Goal: Transaction & Acquisition: Purchase product/service

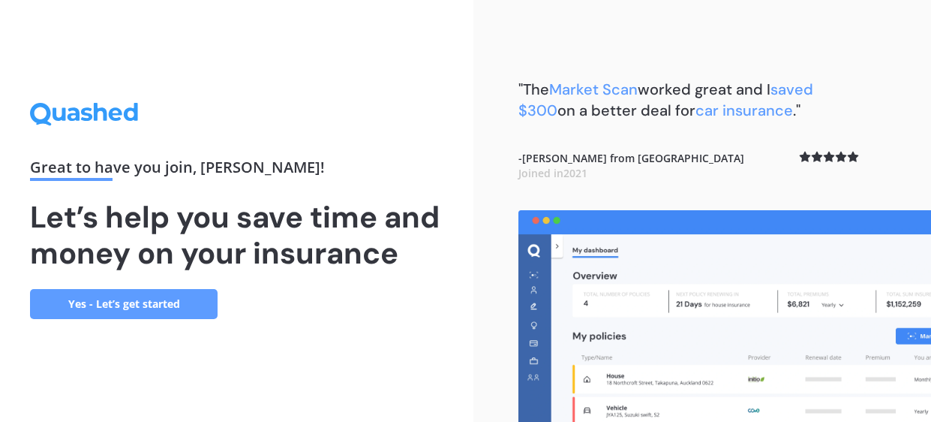
click at [188, 299] on link "Yes - Let’s get started" at bounding box center [124, 304] width 188 height 30
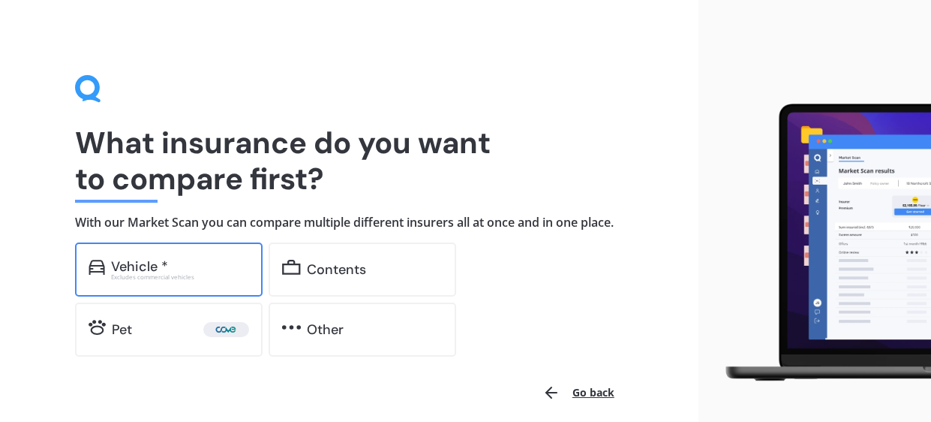
click at [148, 268] on div "Vehicle *" at bounding box center [139, 266] width 57 height 15
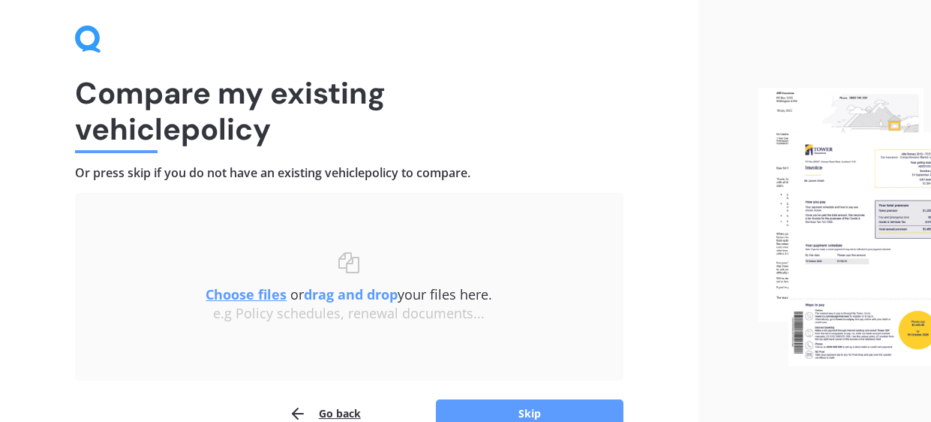
scroll to position [131, 0]
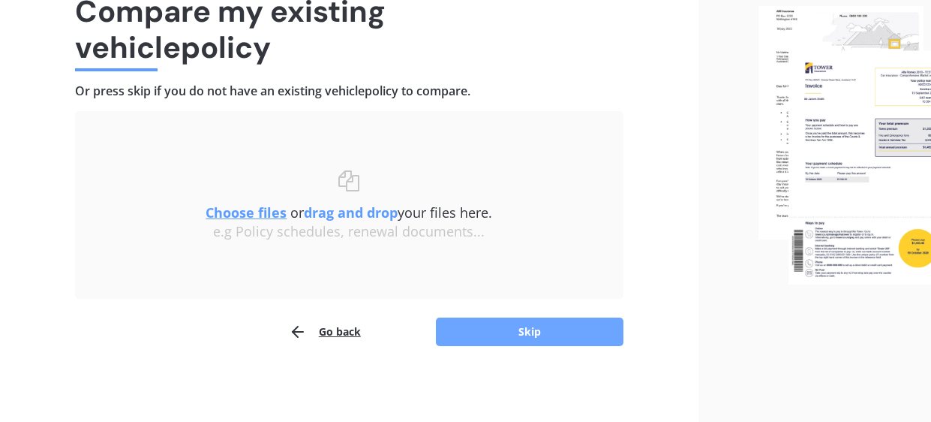
click at [464, 326] on button "Skip" at bounding box center [530, 331] width 188 height 29
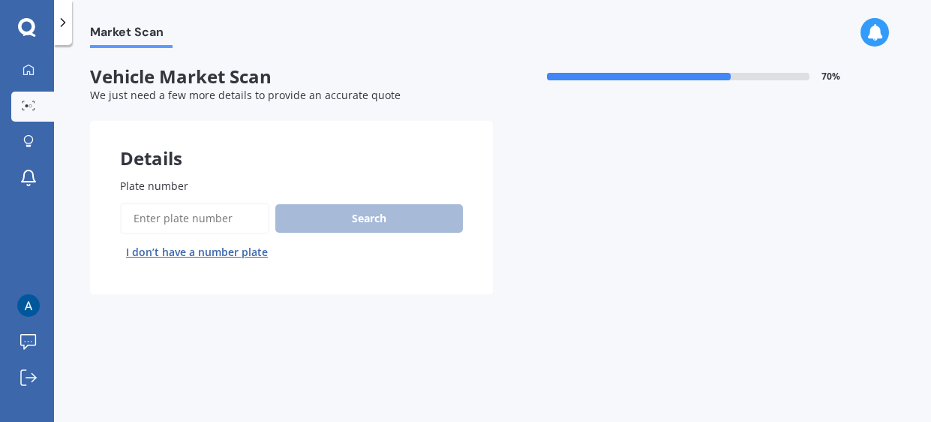
click at [218, 218] on input "Plate number" at bounding box center [194, 219] width 149 height 32
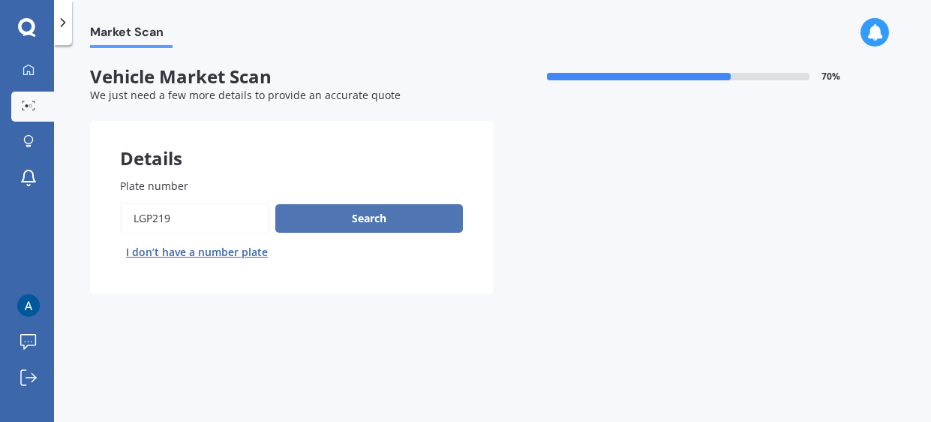
type input "lgp219"
click at [359, 216] on button "Search" at bounding box center [369, 218] width 188 height 29
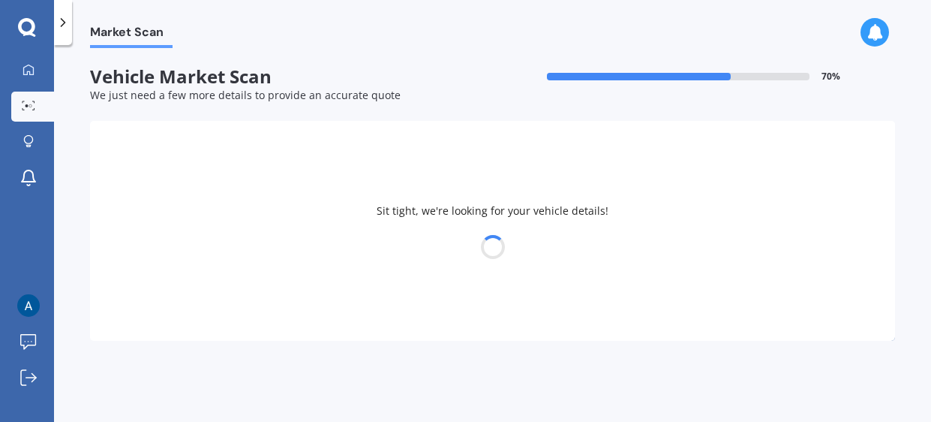
select select "KIA"
select select "SPORTAGE"
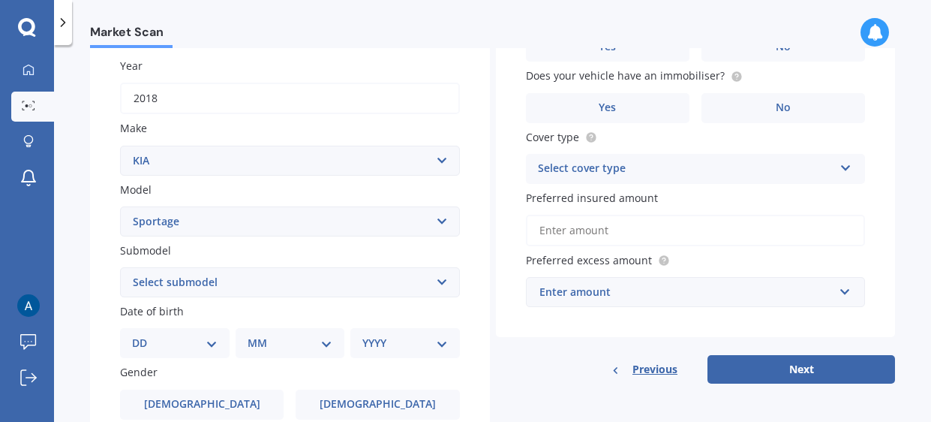
scroll to position [221, 0]
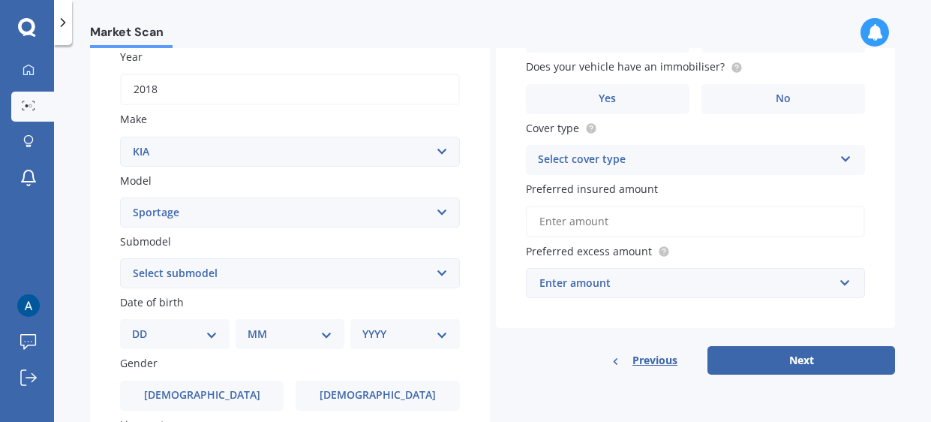
click at [356, 273] on select "Select submodel (All other) 2.0 4WD Petrol 2.0 EX Diesel 2.0 LX Diesel 2.4 EX A…" at bounding box center [290, 273] width 340 height 30
click at [66, 257] on div "Market Scan Vehicle Market Scan 70 % We just need a few more details to provide…" at bounding box center [492, 236] width 877 height 377
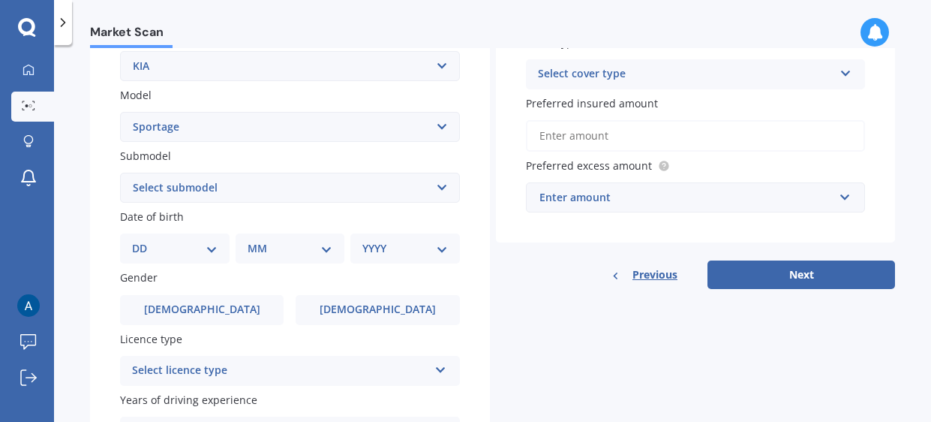
scroll to position [314, 0]
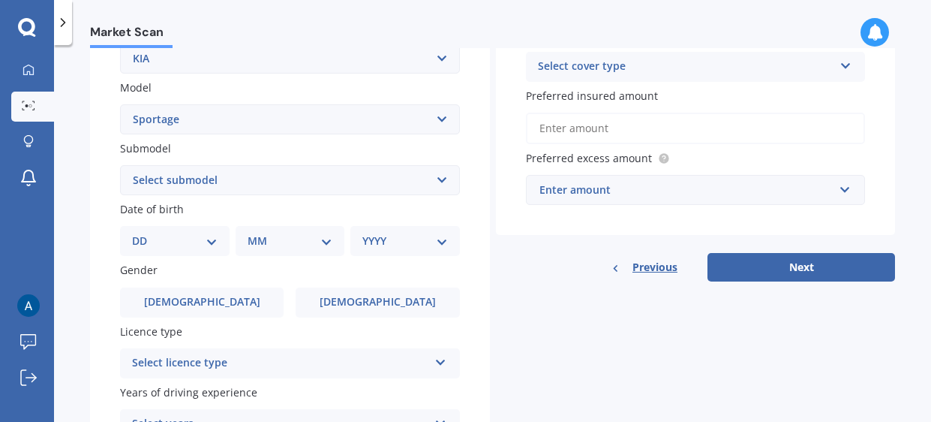
click at [199, 242] on select "DD 01 02 03 04 05 06 07 08 09 10 11 12 13 14 15 16 17 18 19 20 21 22 23 24 25 2…" at bounding box center [175, 241] width 86 height 17
select select "13"
click at [143, 233] on select "DD 01 02 03 04 05 06 07 08 09 10 11 12 13 14 15 16 17 18 19 20 21 22 23 24 25 2…" at bounding box center [175, 241] width 86 height 17
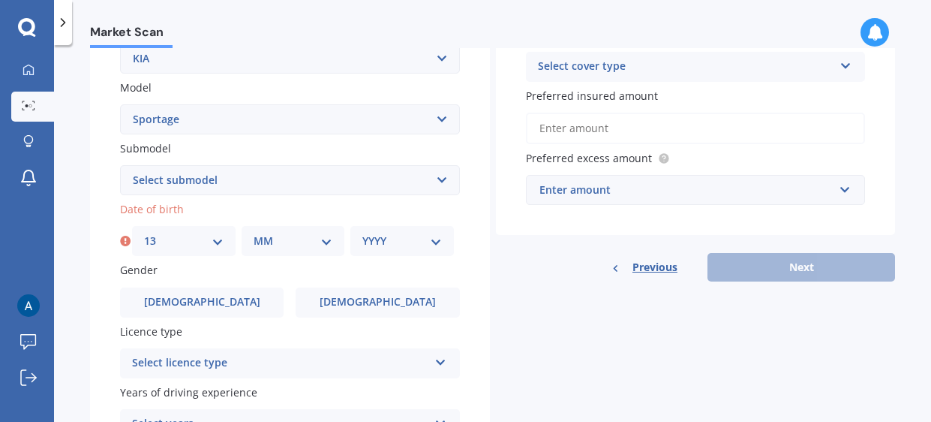
click at [272, 242] on select "MM 01 02 03 04 05 06 07 08 09 10 11 12" at bounding box center [294, 241] width 80 height 17
select select "07"
click at [254, 233] on select "MM 01 02 03 04 05 06 07 08 09 10 11 12" at bounding box center [294, 241] width 80 height 17
click at [406, 239] on select "YYYY 2025 2024 2023 2022 2021 2020 2019 2018 2017 2016 2015 2014 2013 2012 2011…" at bounding box center [402, 241] width 80 height 17
select select "1970"
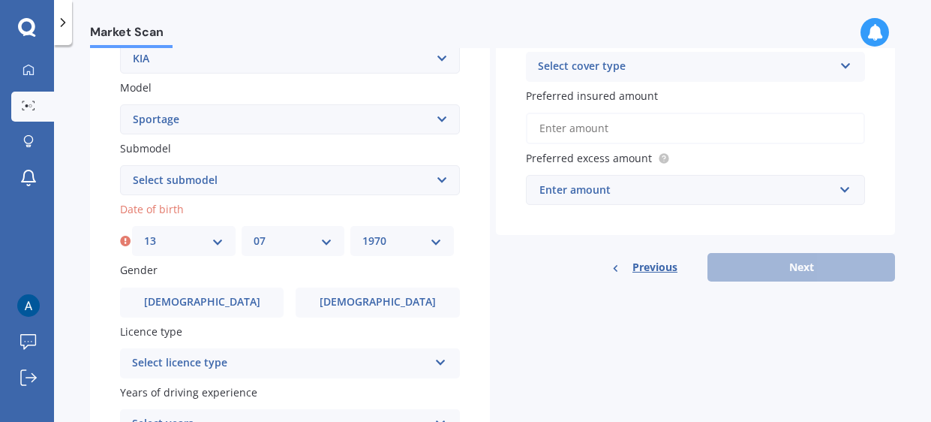
click at [362, 233] on select "YYYY 2025 2024 2023 2022 2021 2020 2019 2018 2017 2016 2015 2014 2013 2012 2011…" at bounding box center [402, 241] width 80 height 17
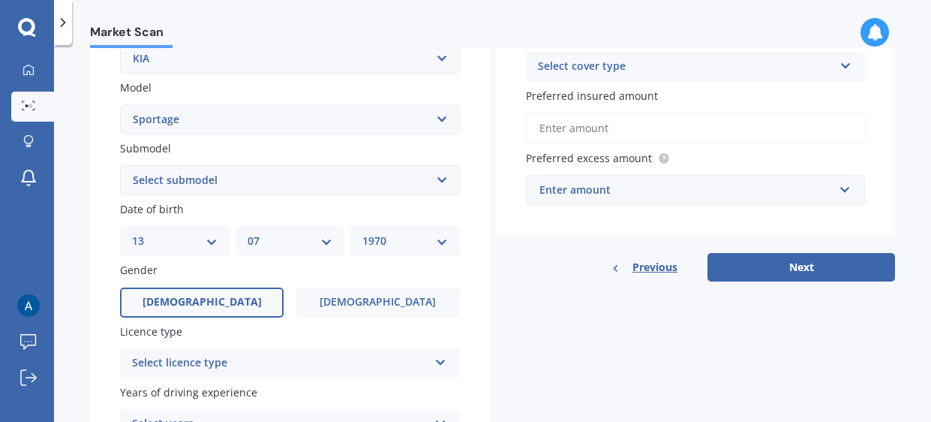
click at [200, 299] on span "[DEMOGRAPHIC_DATA]" at bounding box center [202, 302] width 119 height 13
click at [0, 0] on input "[DEMOGRAPHIC_DATA]" at bounding box center [0, 0] width 0 height 0
click at [298, 359] on div "Select licence type" at bounding box center [280, 363] width 296 height 18
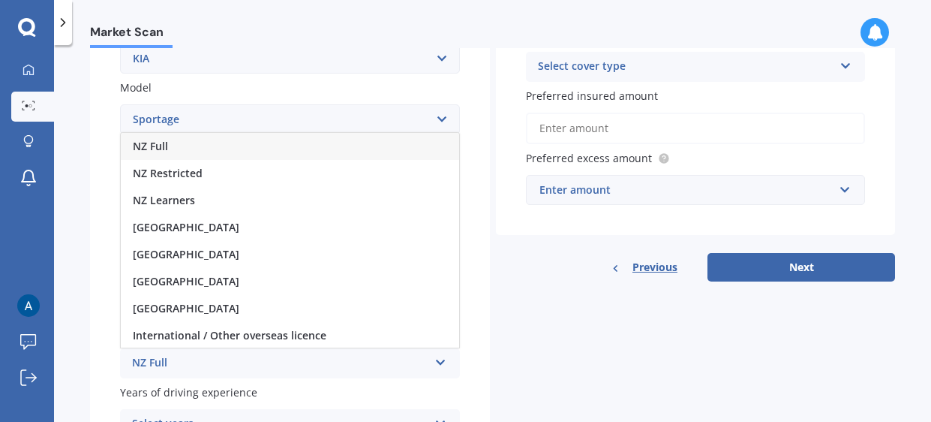
click at [275, 171] on div "NZ Restricted" at bounding box center [290, 173] width 338 height 27
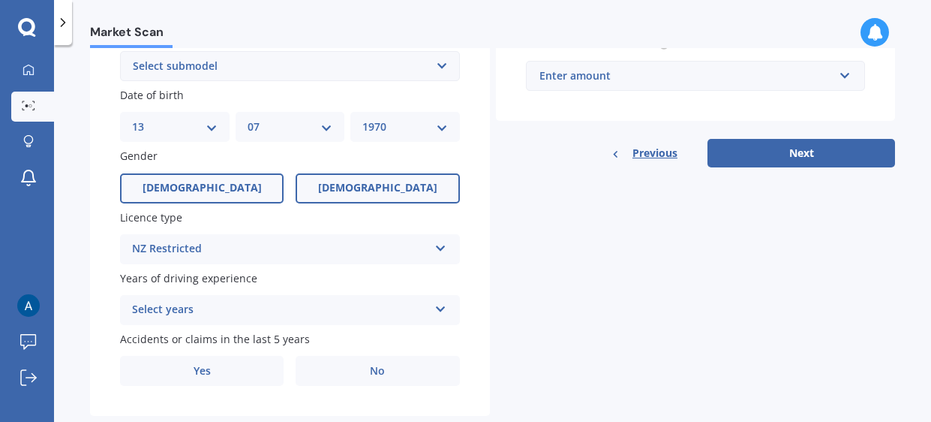
scroll to position [456, 0]
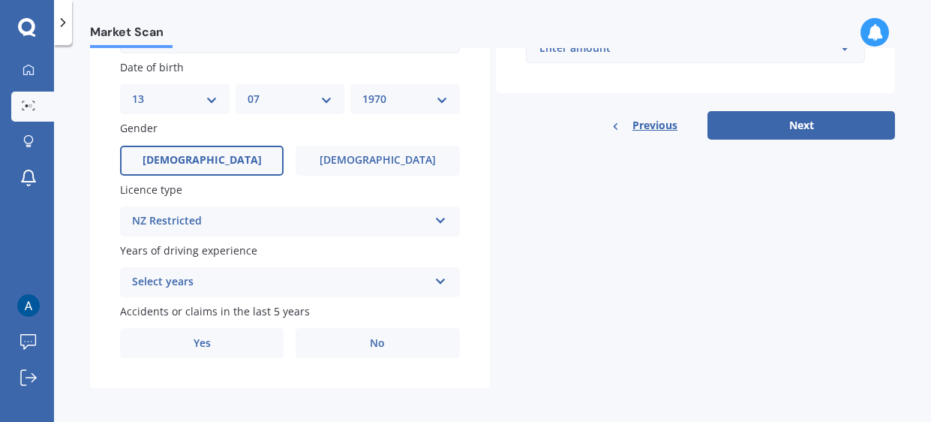
click at [317, 273] on div "Select years" at bounding box center [280, 282] width 296 height 18
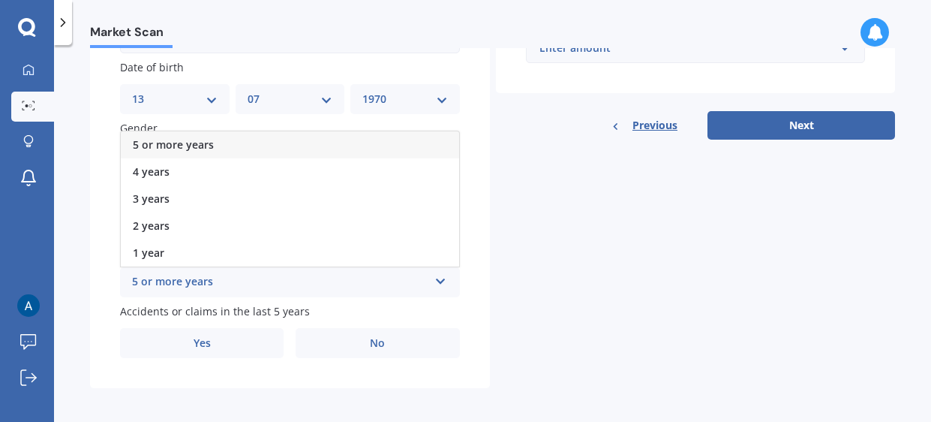
click at [269, 140] on div "5 or more years" at bounding box center [290, 144] width 338 height 27
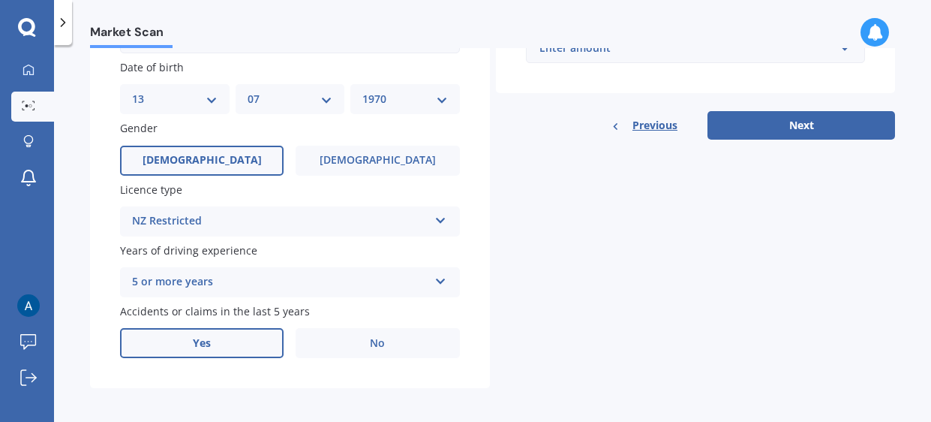
click at [230, 342] on label "Yes" at bounding box center [202, 343] width 164 height 30
click at [0, 0] on input "Yes" at bounding box center [0, 0] width 0 height 0
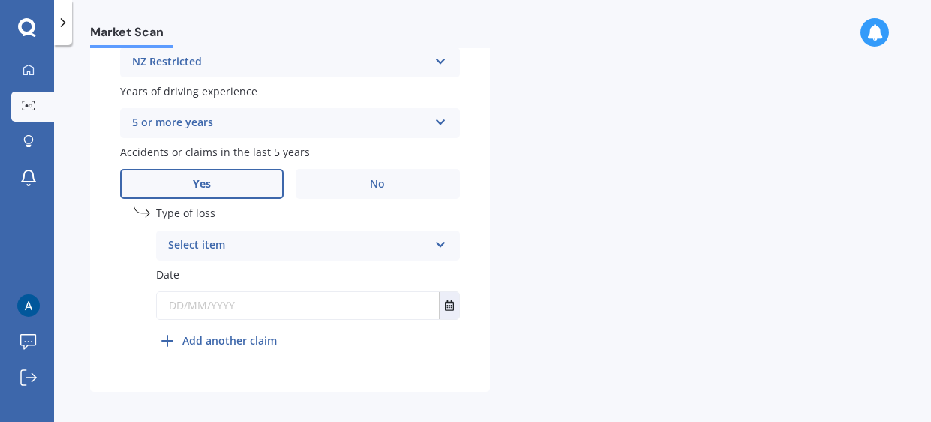
scroll to position [618, 0]
click at [272, 239] on div "Select item" at bounding box center [298, 242] width 260 height 18
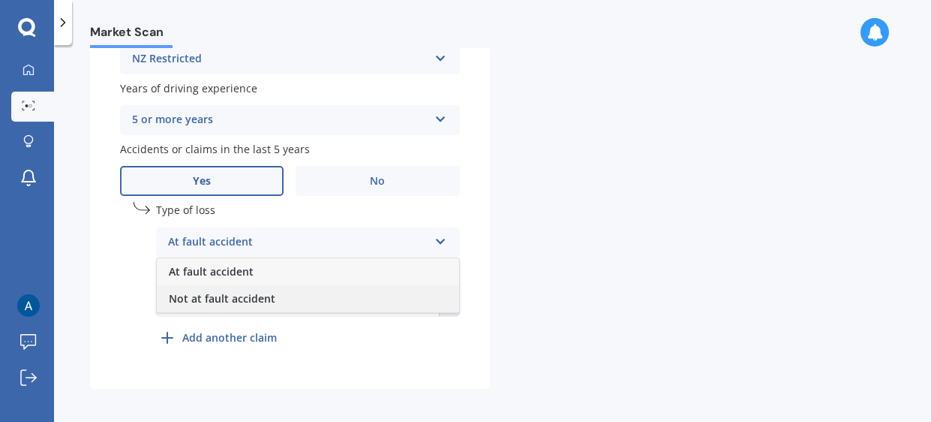
click at [272, 297] on span "Not at fault accident" at bounding box center [222, 298] width 107 height 14
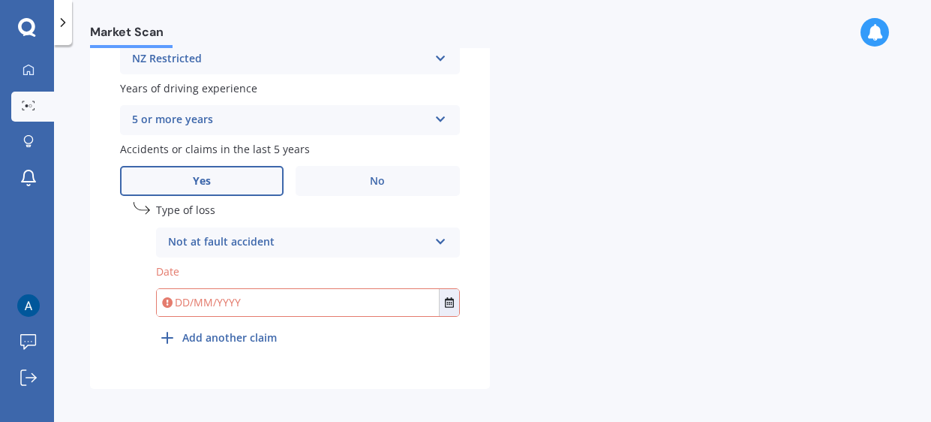
click at [272, 297] on input "text" at bounding box center [298, 302] width 282 height 27
click at [445, 299] on icon "Select date" at bounding box center [449, 302] width 9 height 11
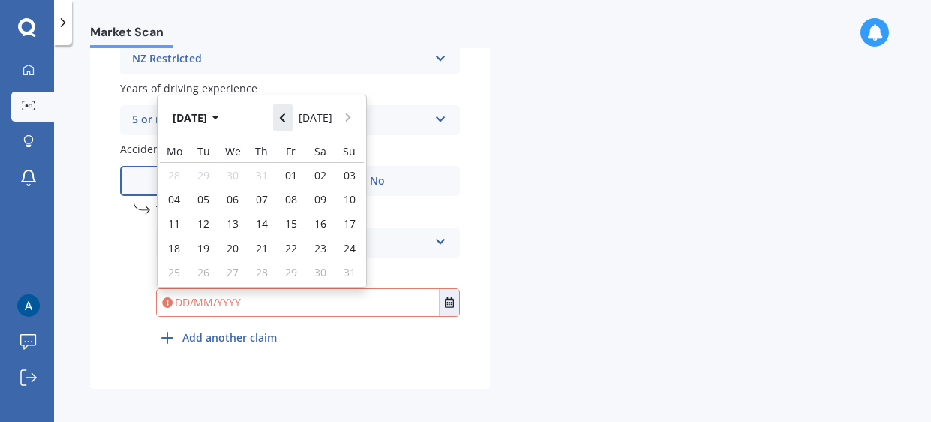
click at [289, 119] on button "Navigate back" at bounding box center [283, 117] width 20 height 27
click at [293, 244] on span "25" at bounding box center [291, 248] width 12 height 14
type input "[DATE]"
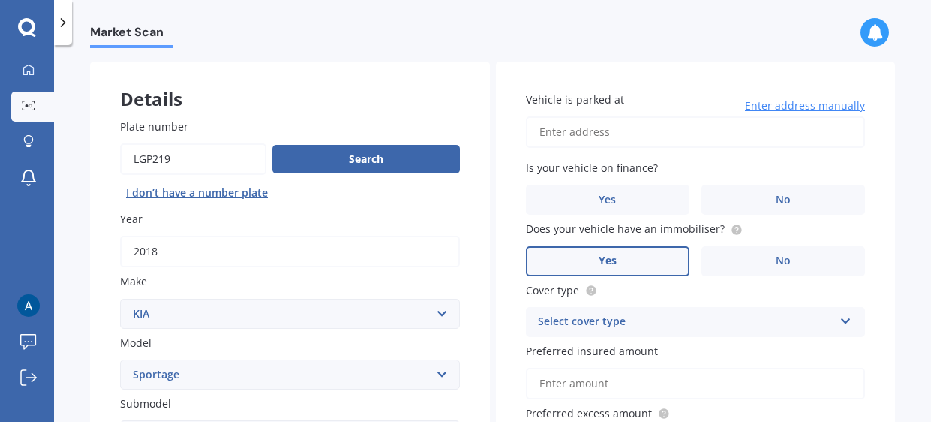
scroll to position [61, 0]
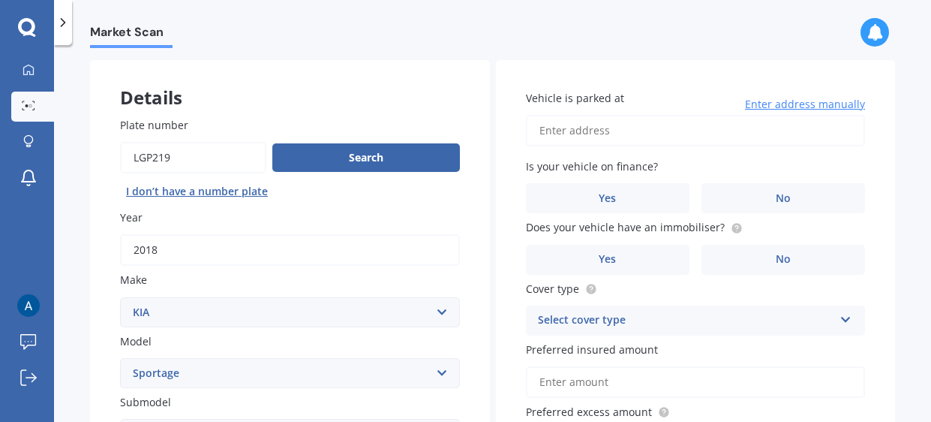
click at [616, 129] on input "Vehicle is parked at" at bounding box center [696, 131] width 340 height 32
type input "[STREET_ADDRESS]"
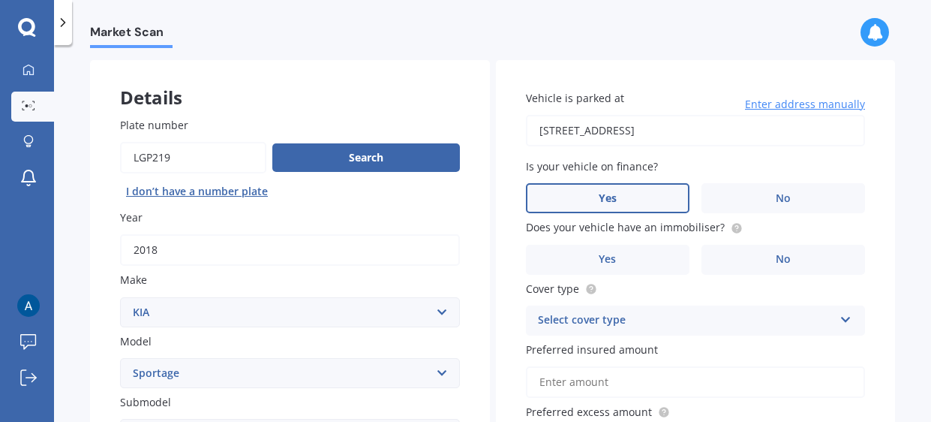
click at [628, 199] on label "Yes" at bounding box center [608, 198] width 164 height 30
click at [0, 0] on input "Yes" at bounding box center [0, 0] width 0 height 0
click at [756, 259] on label "No" at bounding box center [784, 260] width 164 height 30
click at [0, 0] on input "No" at bounding box center [0, 0] width 0 height 0
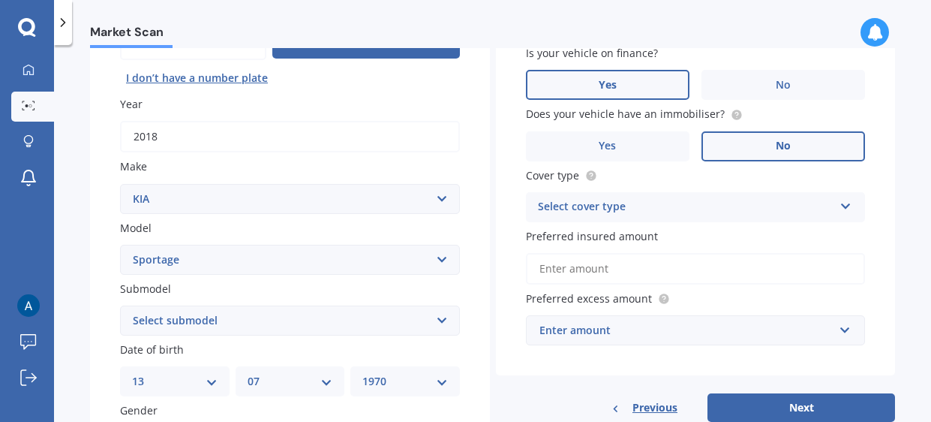
scroll to position [201, 0]
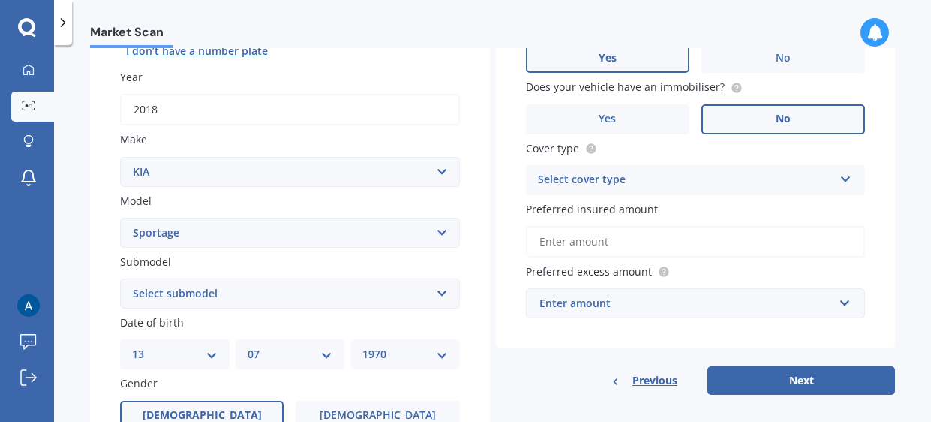
click at [685, 182] on div "Select cover type" at bounding box center [686, 180] width 296 height 18
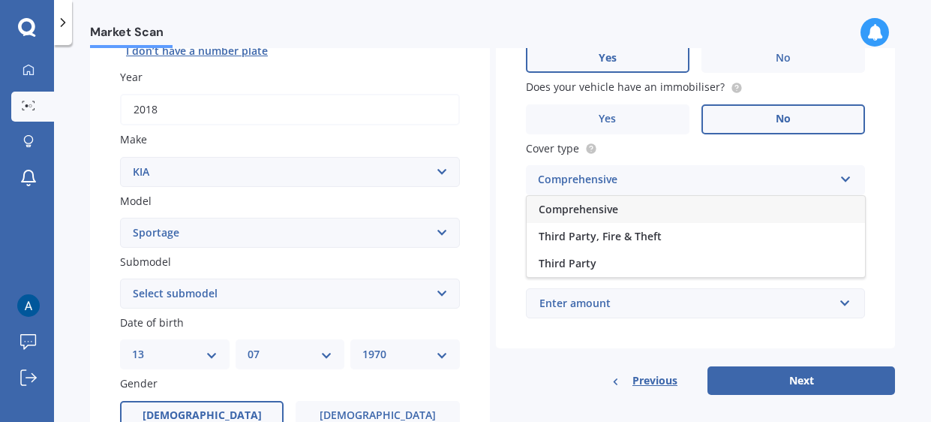
click at [643, 204] on div "Comprehensive" at bounding box center [696, 209] width 338 height 27
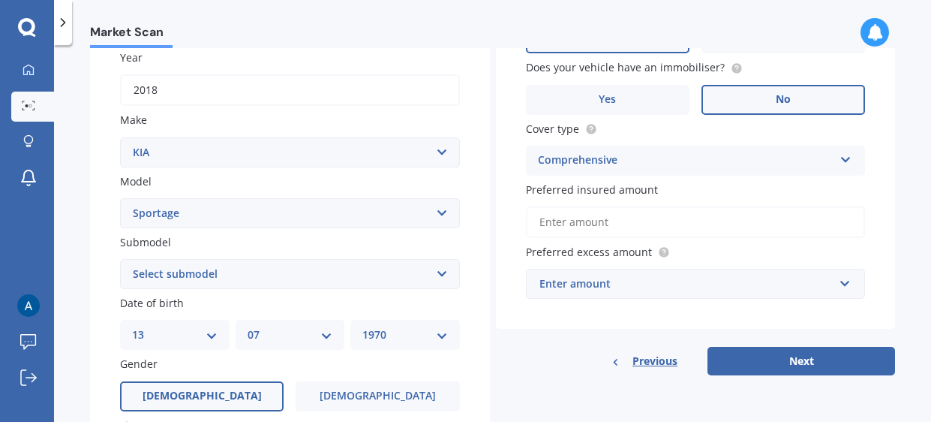
scroll to position [224, 0]
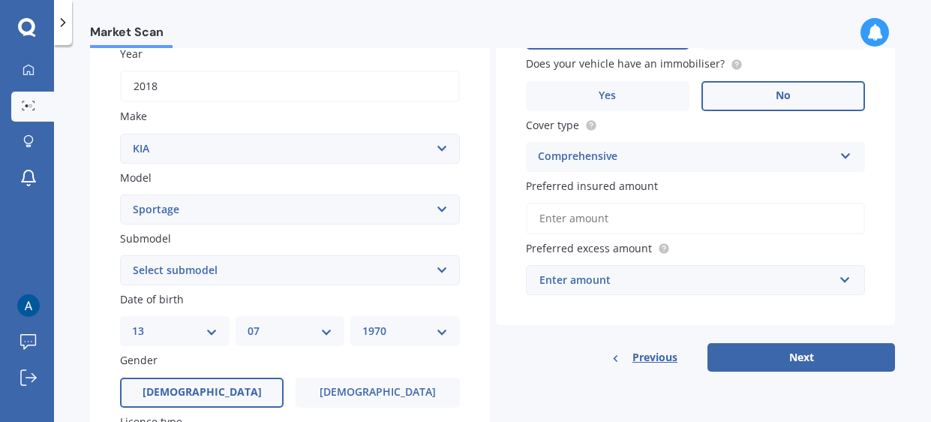
click at [617, 215] on input "Preferred insured amount" at bounding box center [696, 219] width 340 height 32
type input "$30,000"
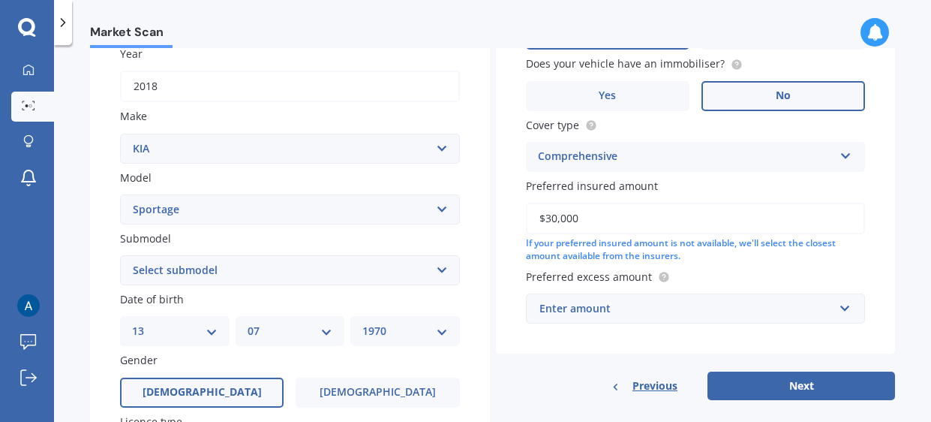
click at [662, 304] on div "Enter amount" at bounding box center [687, 308] width 295 height 17
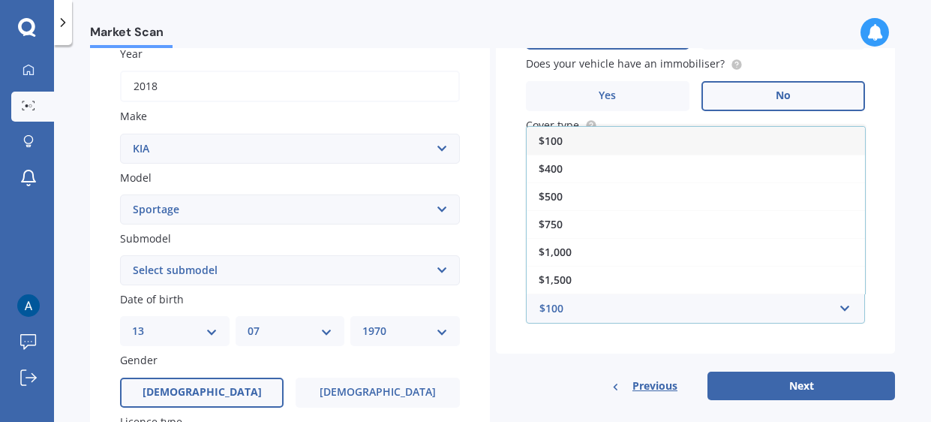
click at [632, 139] on div "$100" at bounding box center [696, 141] width 338 height 28
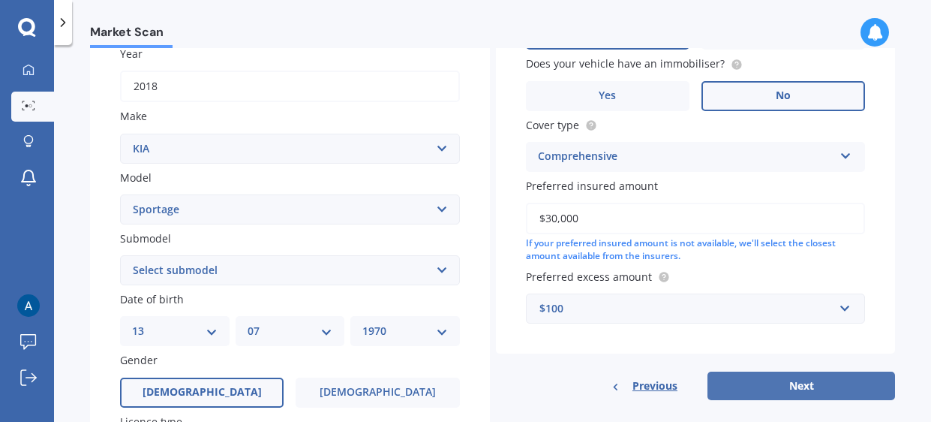
click at [795, 383] on button "Next" at bounding box center [802, 385] width 188 height 29
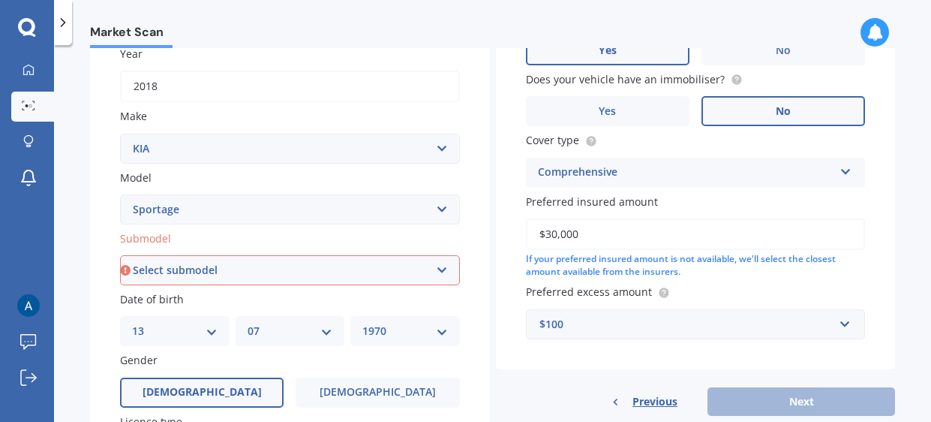
click at [427, 268] on select "Select submodel (All other) 2.0 4WD Petrol 2.0 EX Diesel 2.0 LX Diesel 2.4 EX A…" at bounding box center [290, 270] width 340 height 30
select select "LX URBAN 2WD"
click at [120, 255] on select "Select submodel (All other) 2.0 4WD Petrol 2.0 EX Diesel 2.0 LX Diesel 2.4 EX A…" at bounding box center [290, 270] width 340 height 30
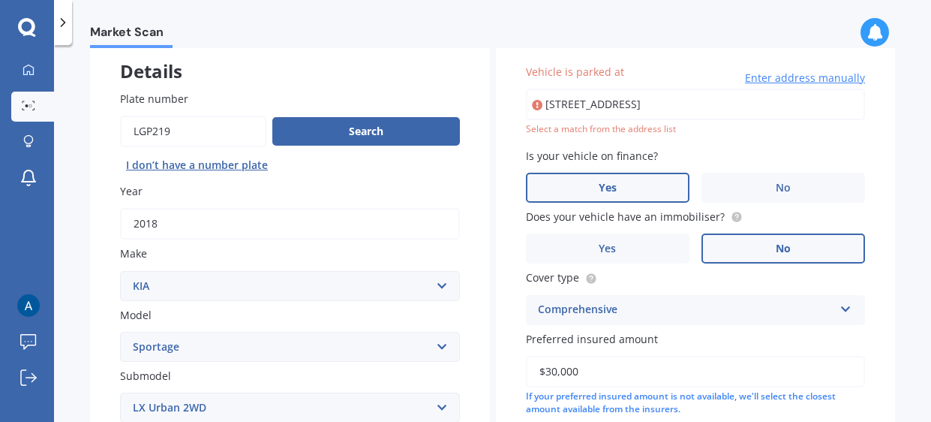
scroll to position [80, 0]
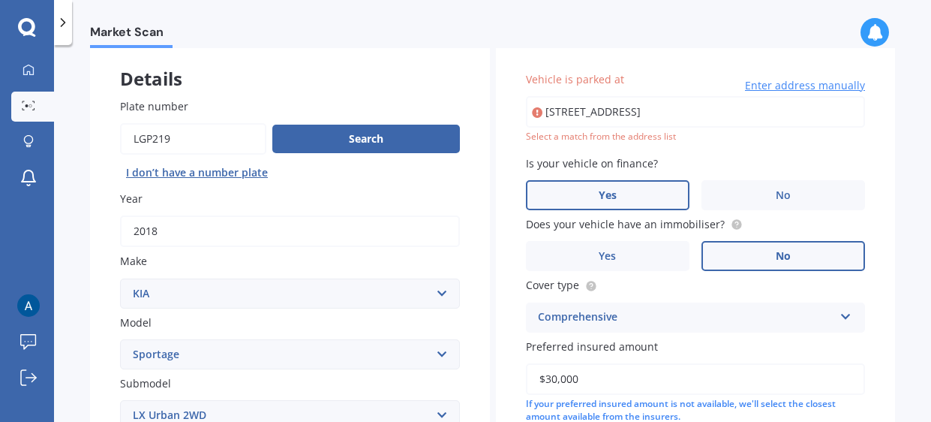
click at [625, 113] on input "[STREET_ADDRESS]" at bounding box center [696, 112] width 340 height 32
type input "[STREET_ADDRESS]"
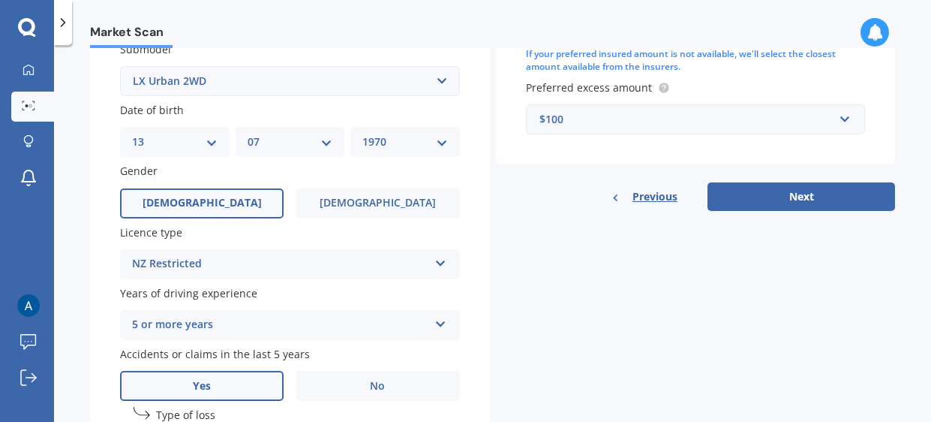
scroll to position [415, 0]
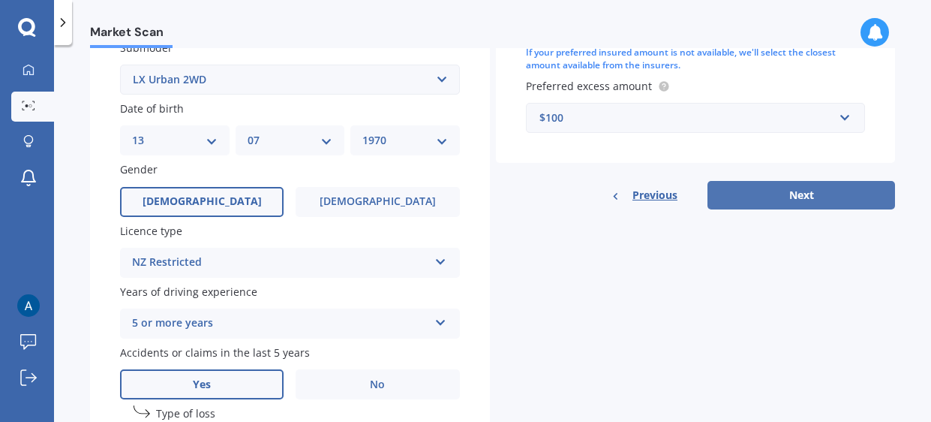
click at [795, 194] on button "Next" at bounding box center [802, 195] width 188 height 29
select select "13"
select select "07"
select select "1970"
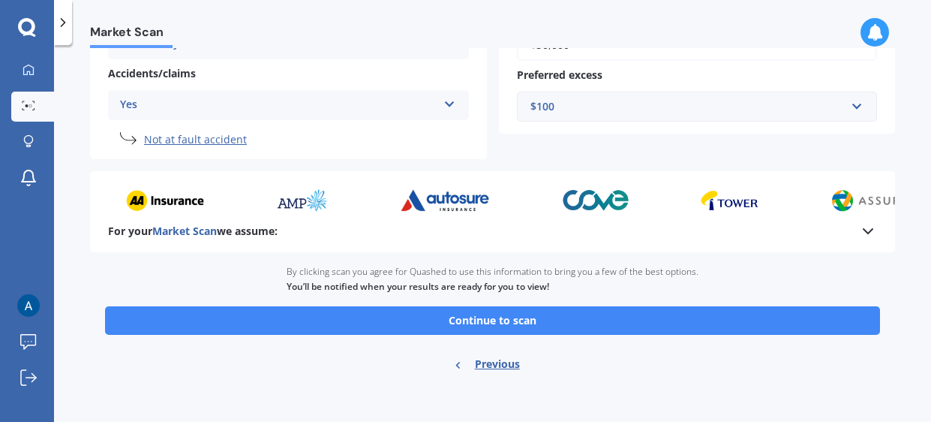
scroll to position [375, 0]
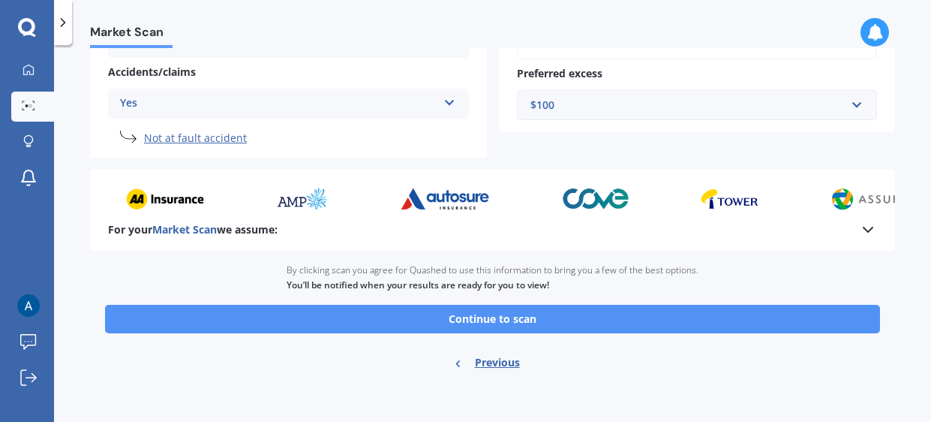
click at [504, 317] on button "Continue to scan" at bounding box center [492, 319] width 775 height 29
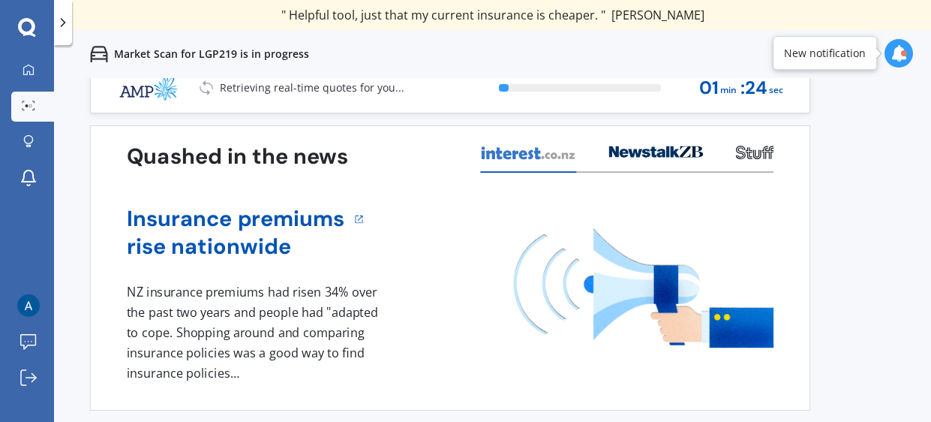
scroll to position [17, 0]
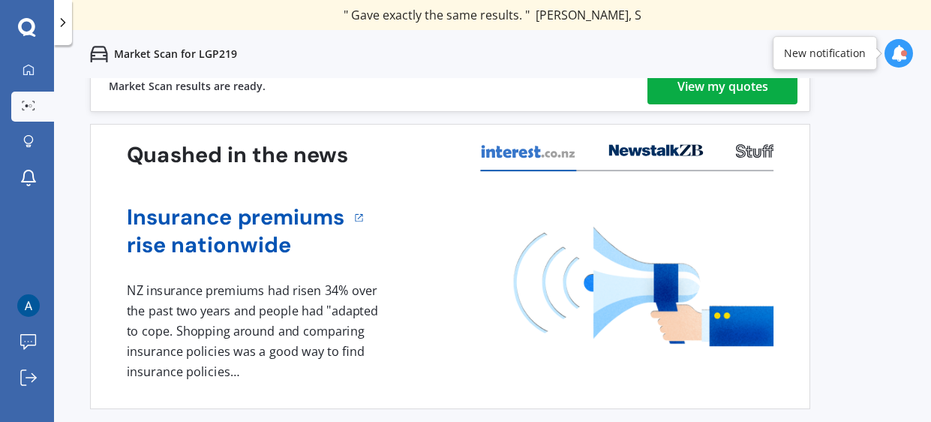
click at [711, 92] on div "View my quotes" at bounding box center [723, 86] width 91 height 36
